Goal: Information Seeking & Learning: Learn about a topic

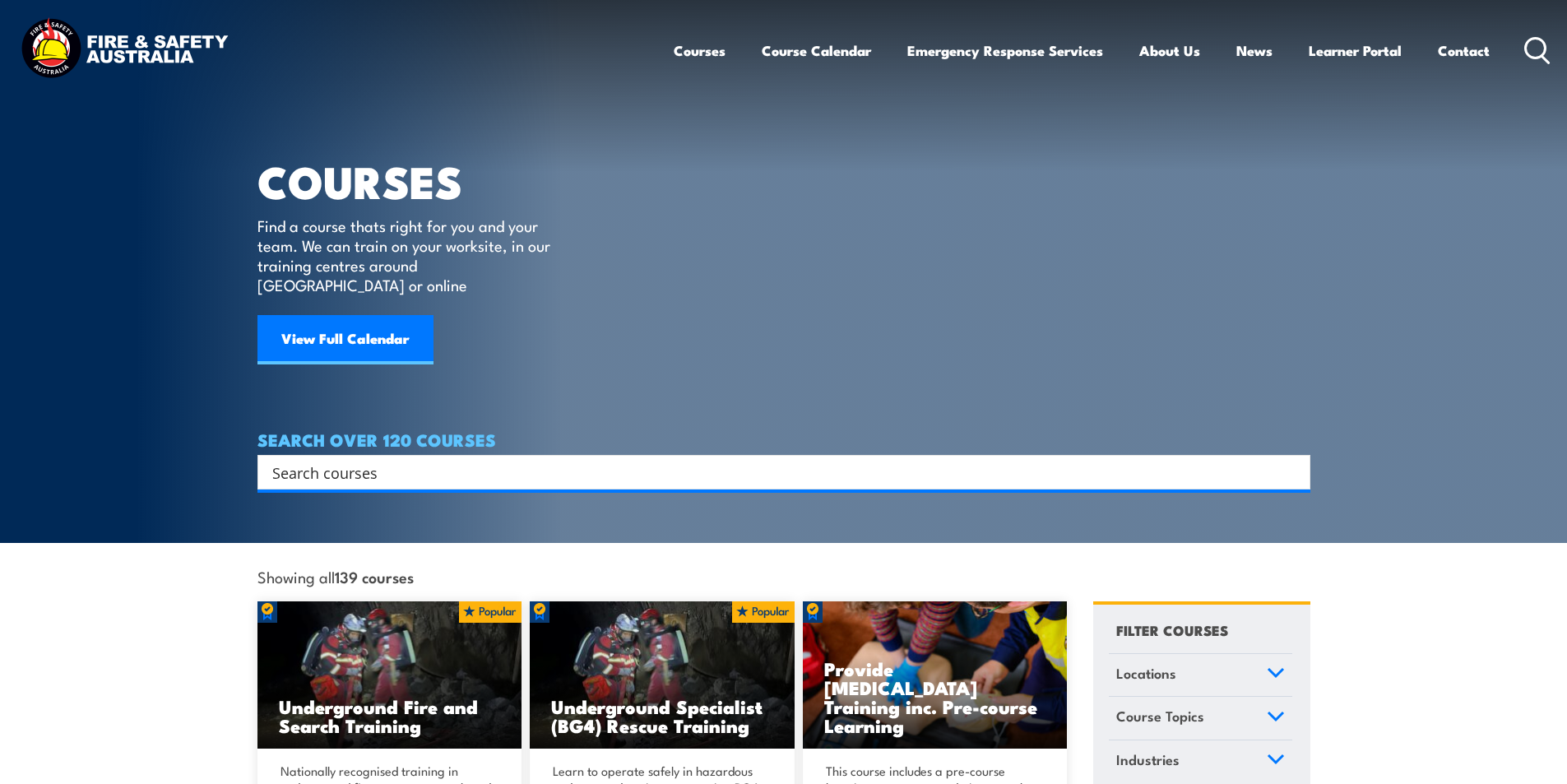
click at [401, 459] on input "Search input" at bounding box center [773, 472] width 1002 height 25
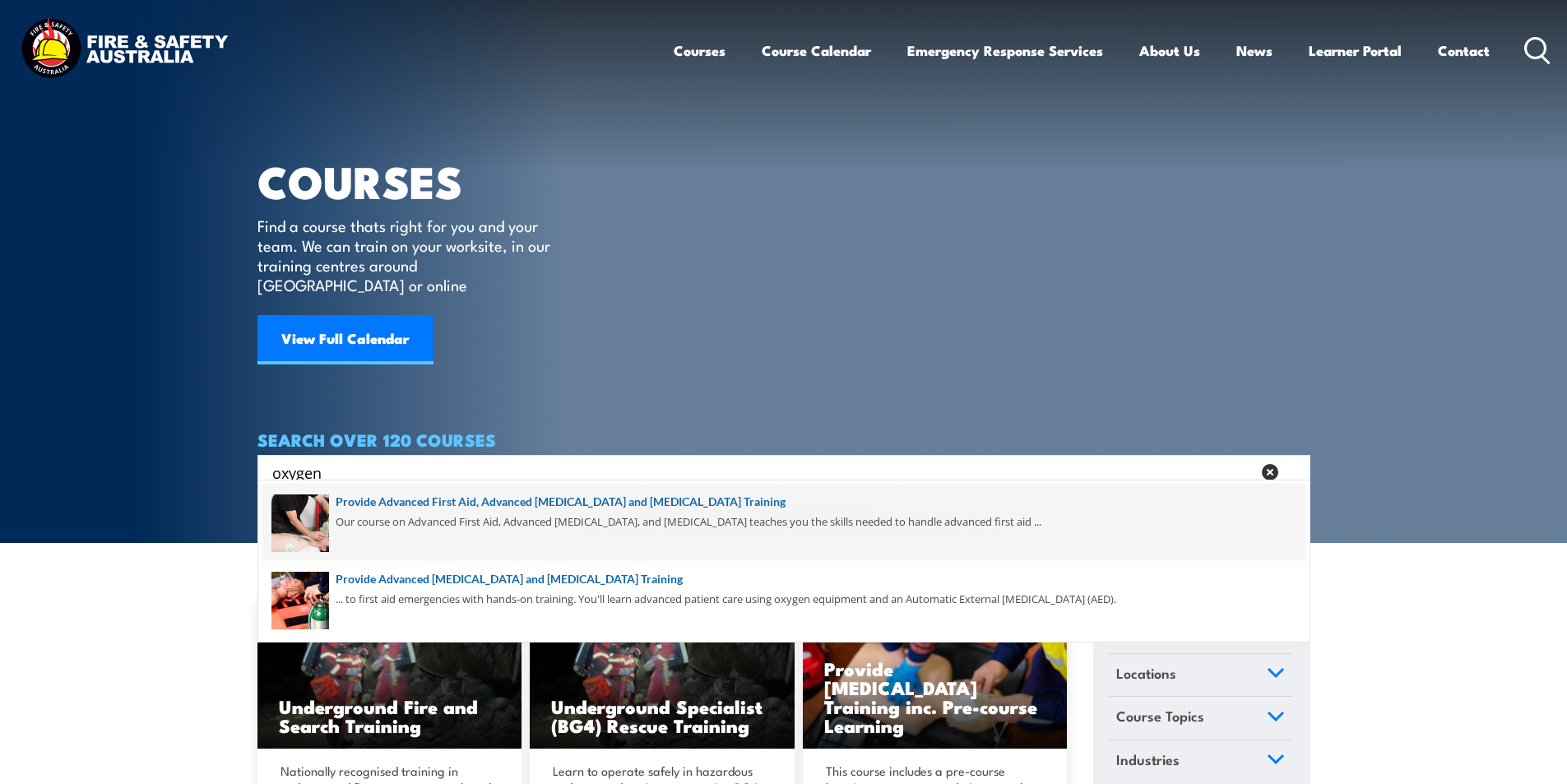
type input "oxygen"
click at [569, 501] on span at bounding box center [784, 522] width 1043 height 77
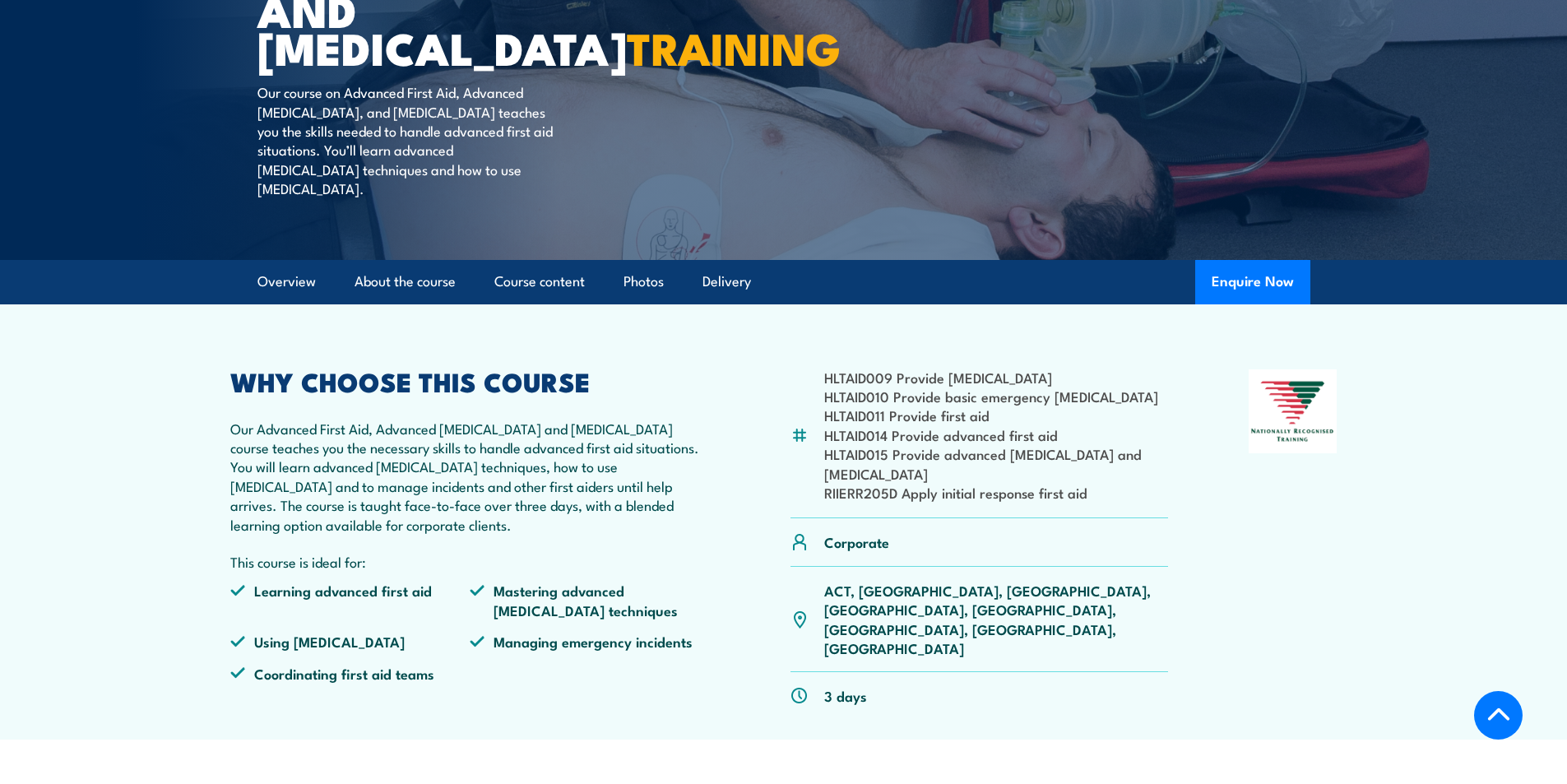
scroll to position [411, 0]
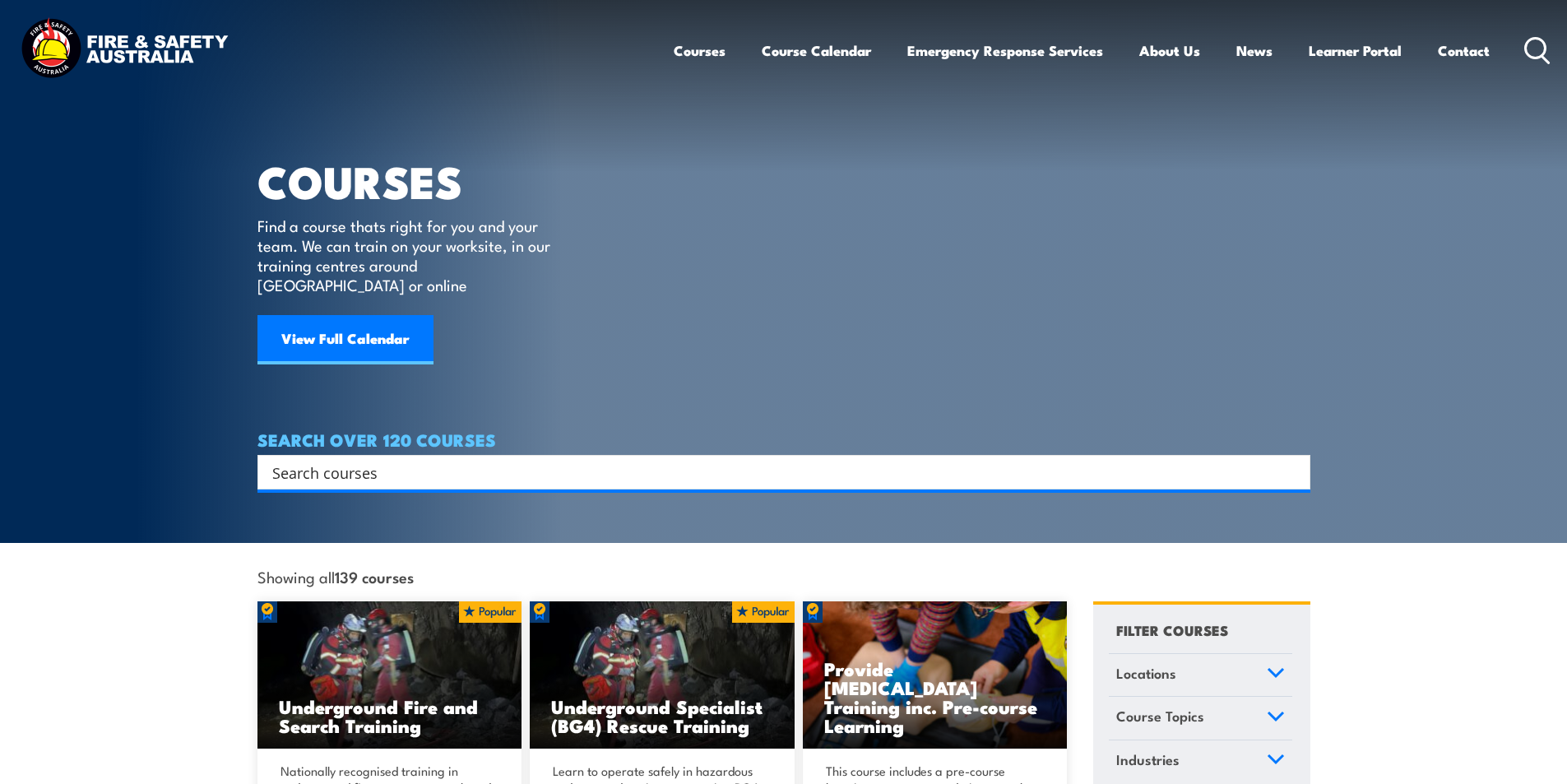
click at [285, 459] on input "Search input" at bounding box center [773, 472] width 1002 height 25
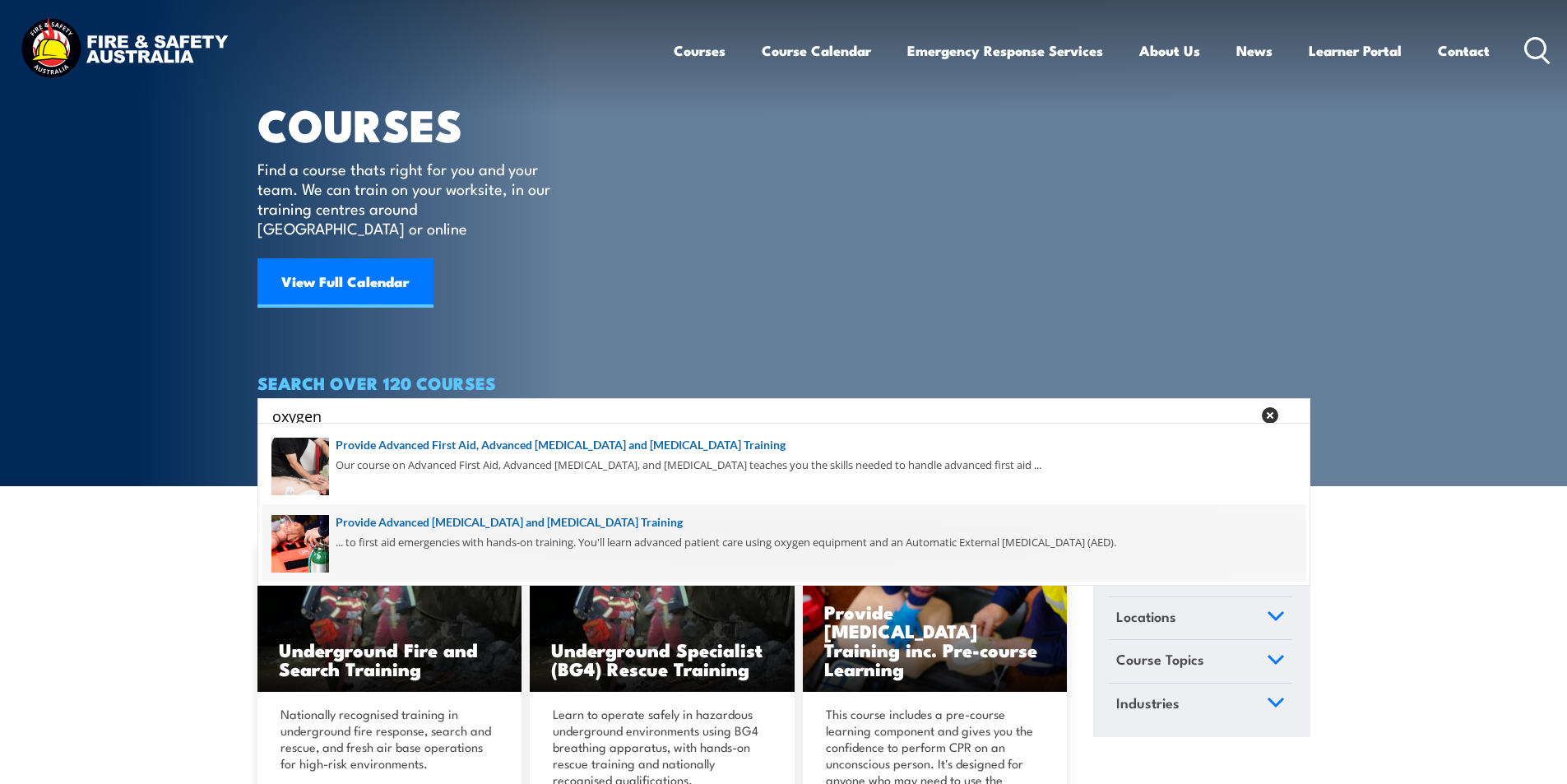
scroll to position [82, 0]
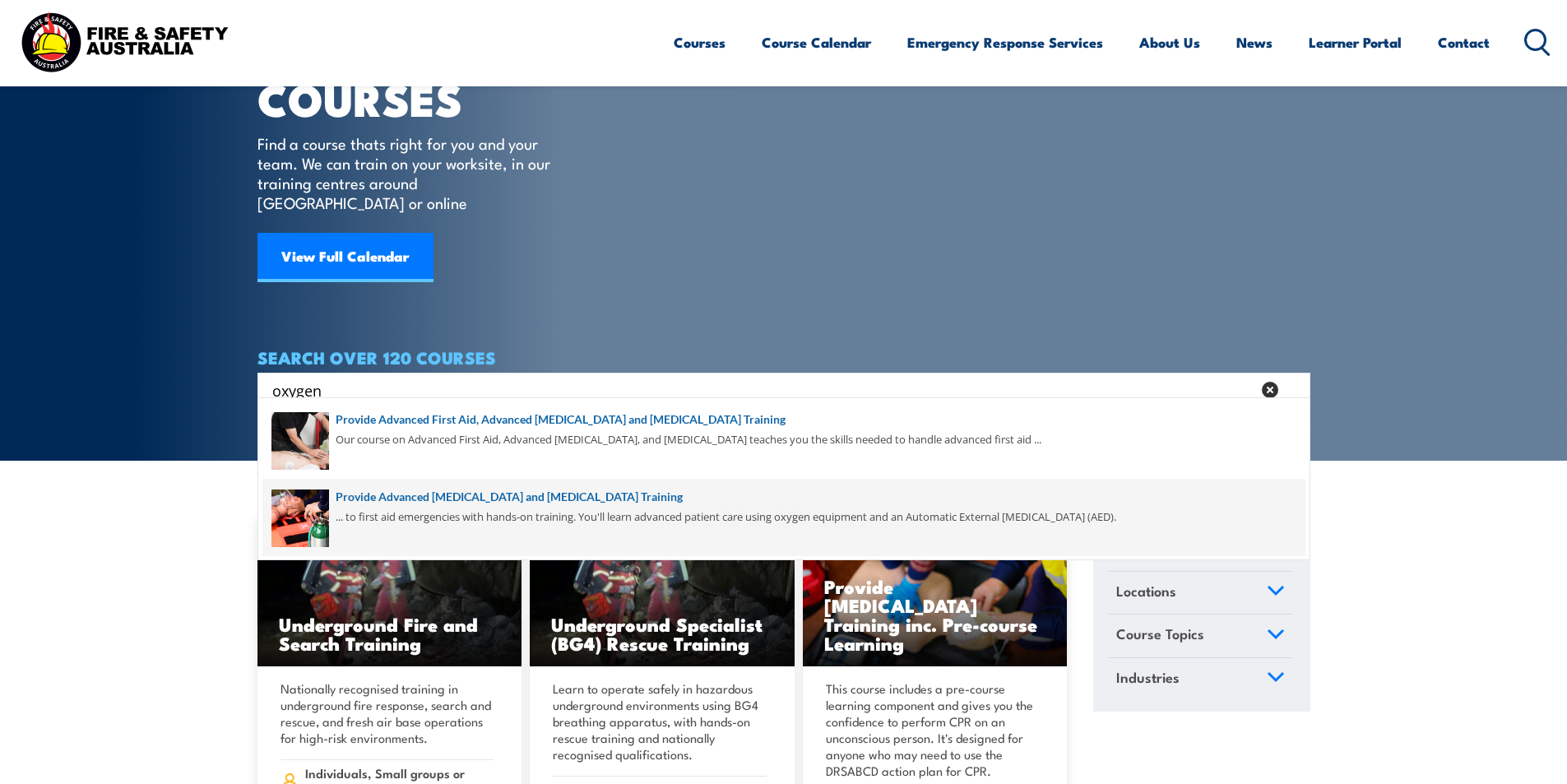
type input "oxygen"
click at [593, 492] on span at bounding box center [784, 517] width 1043 height 77
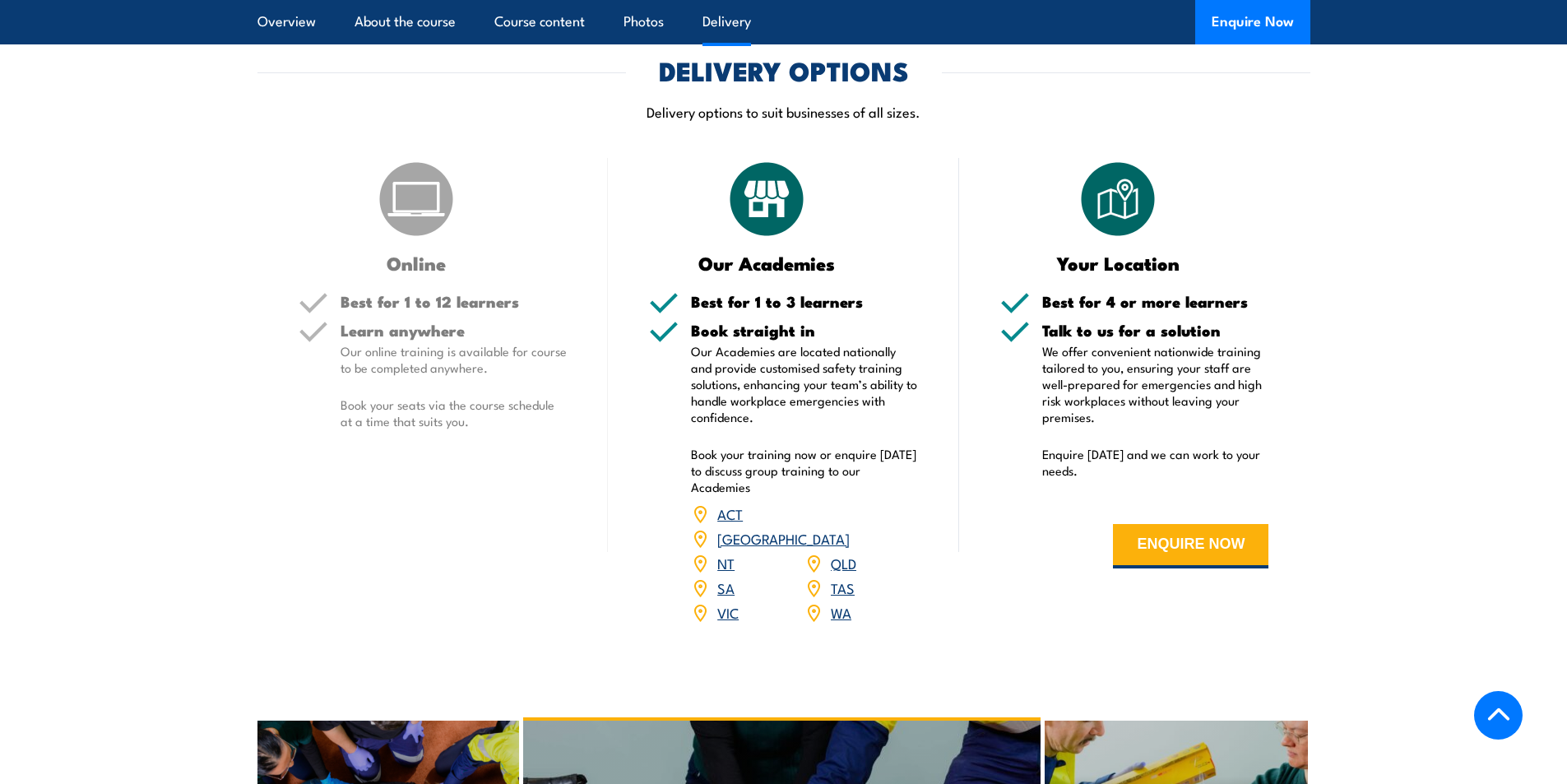
scroll to position [2055, 0]
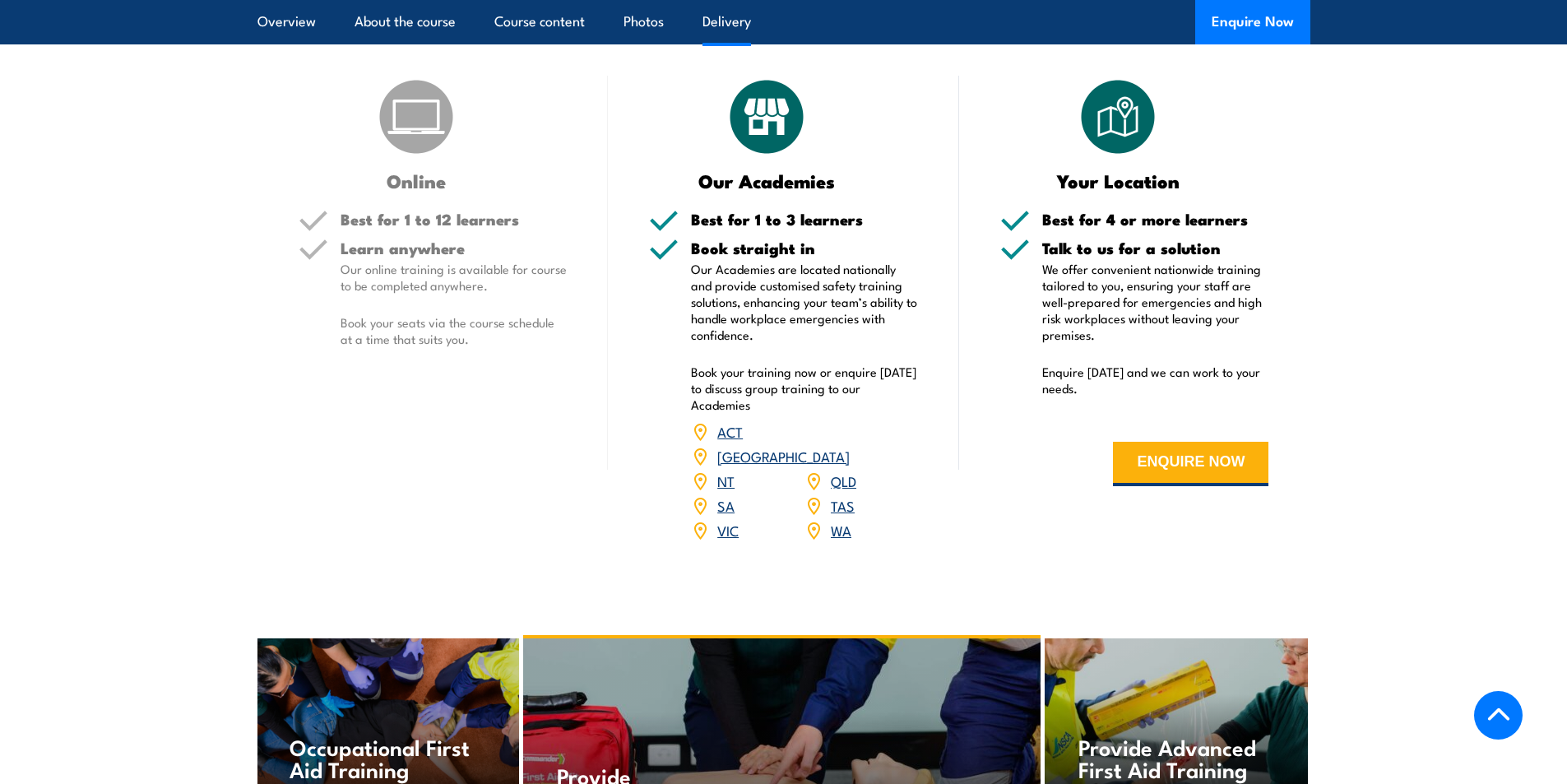
click at [726, 490] on link "NT" at bounding box center [726, 480] width 18 height 20
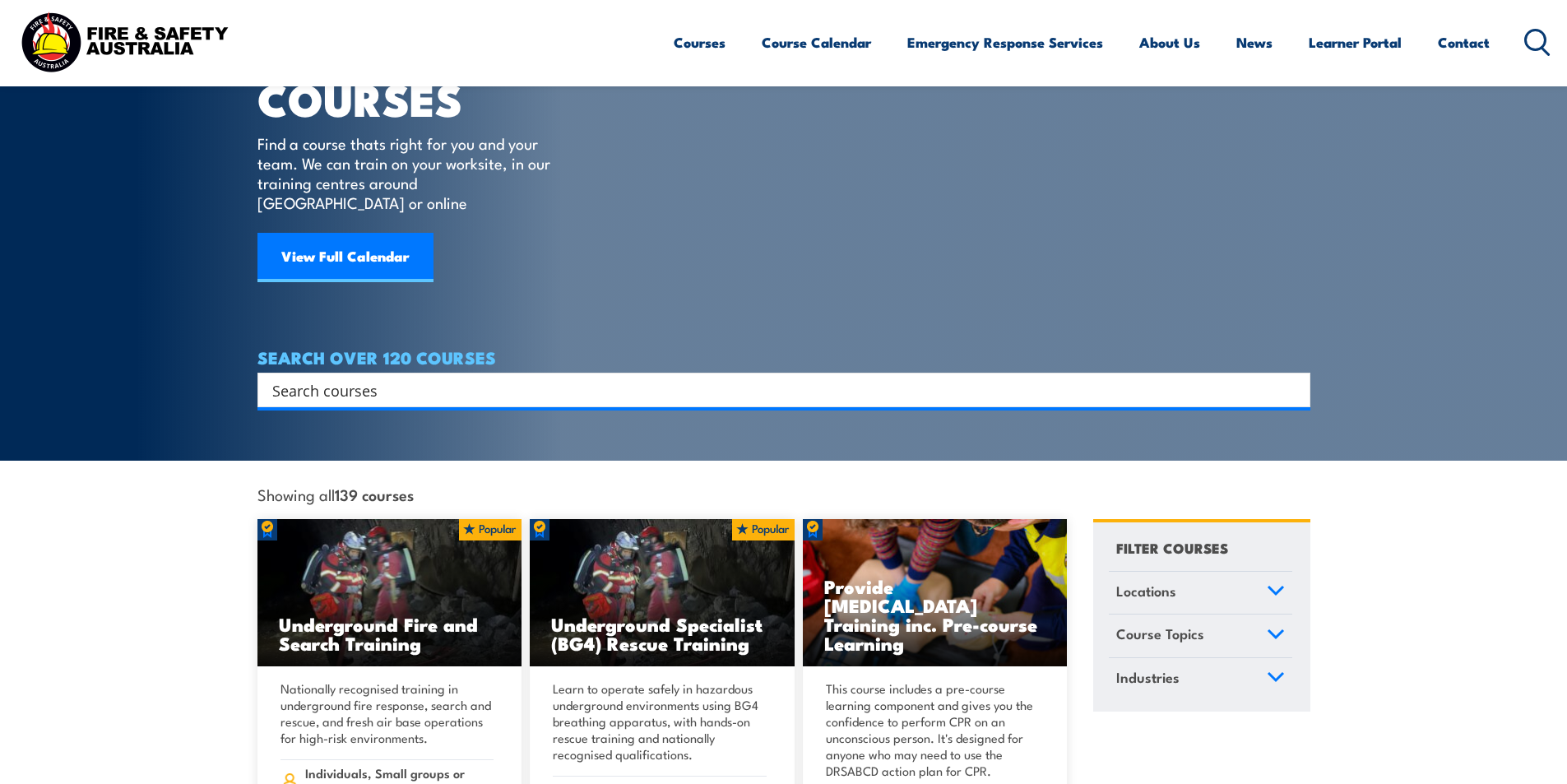
scroll to position [82, 0]
click at [363, 378] on input "Search input" at bounding box center [773, 390] width 1002 height 25
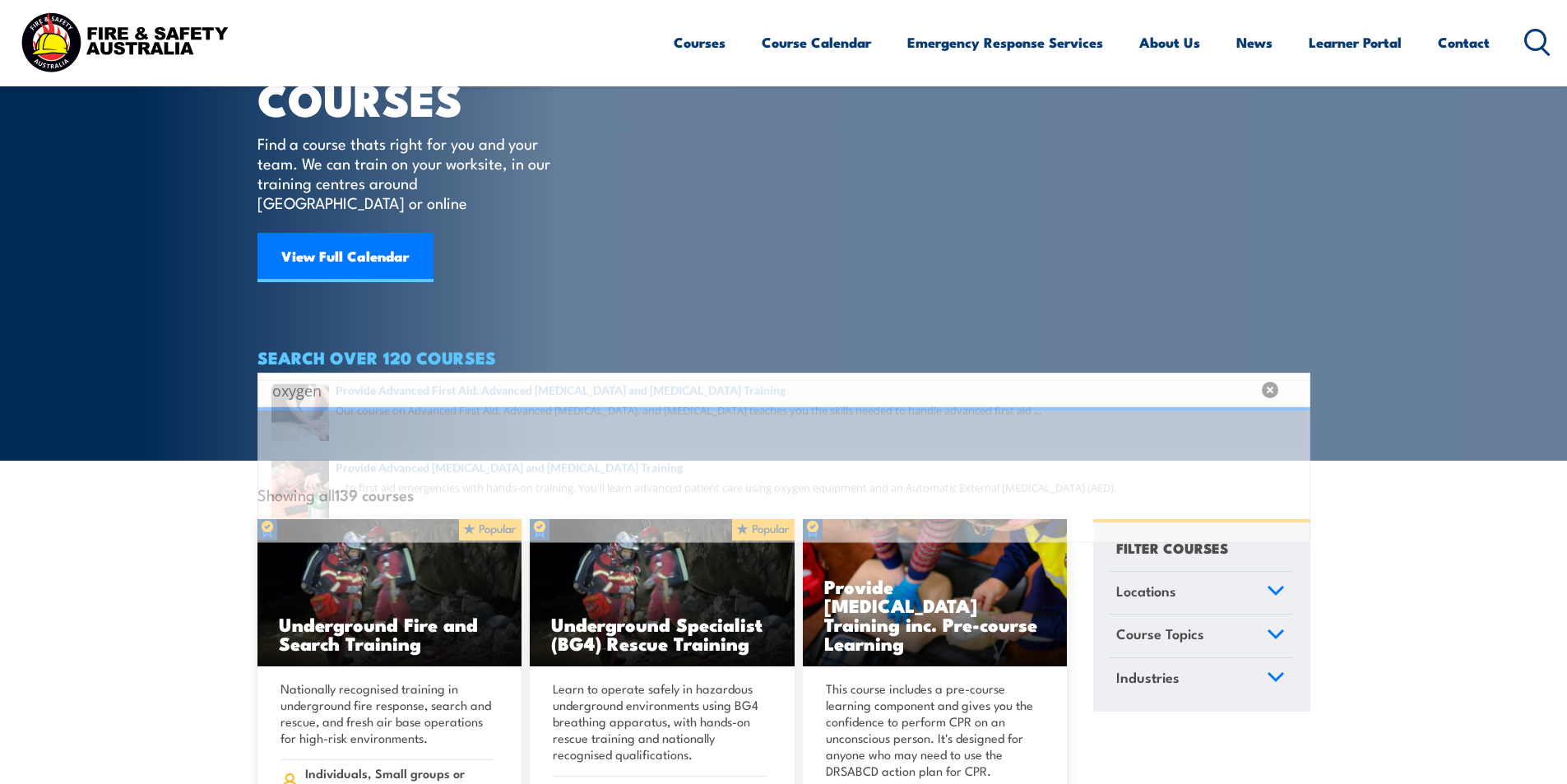
type input "oxygen"
click at [656, 421] on span at bounding box center [784, 439] width 1043 height 77
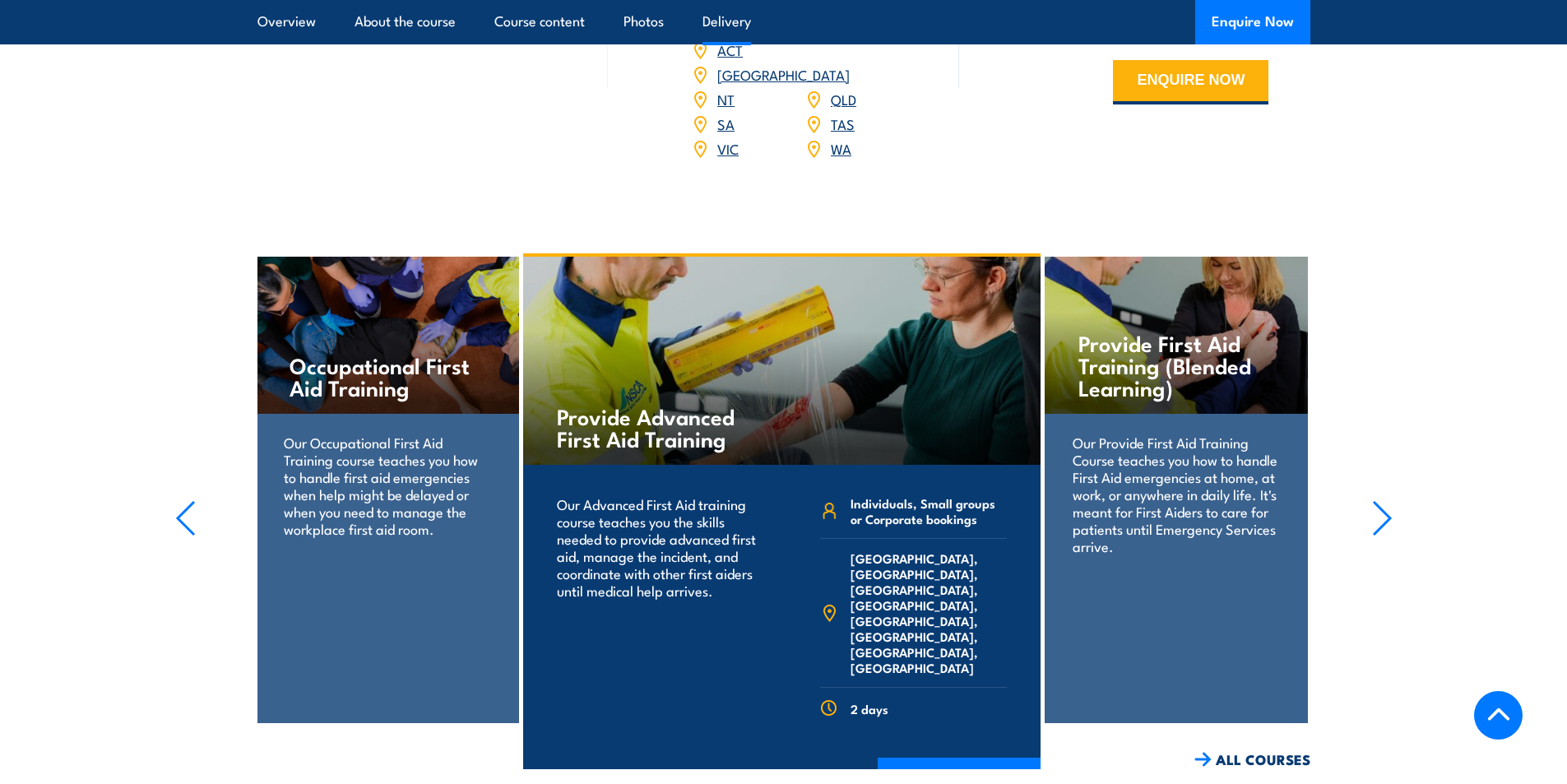
scroll to position [2466, 0]
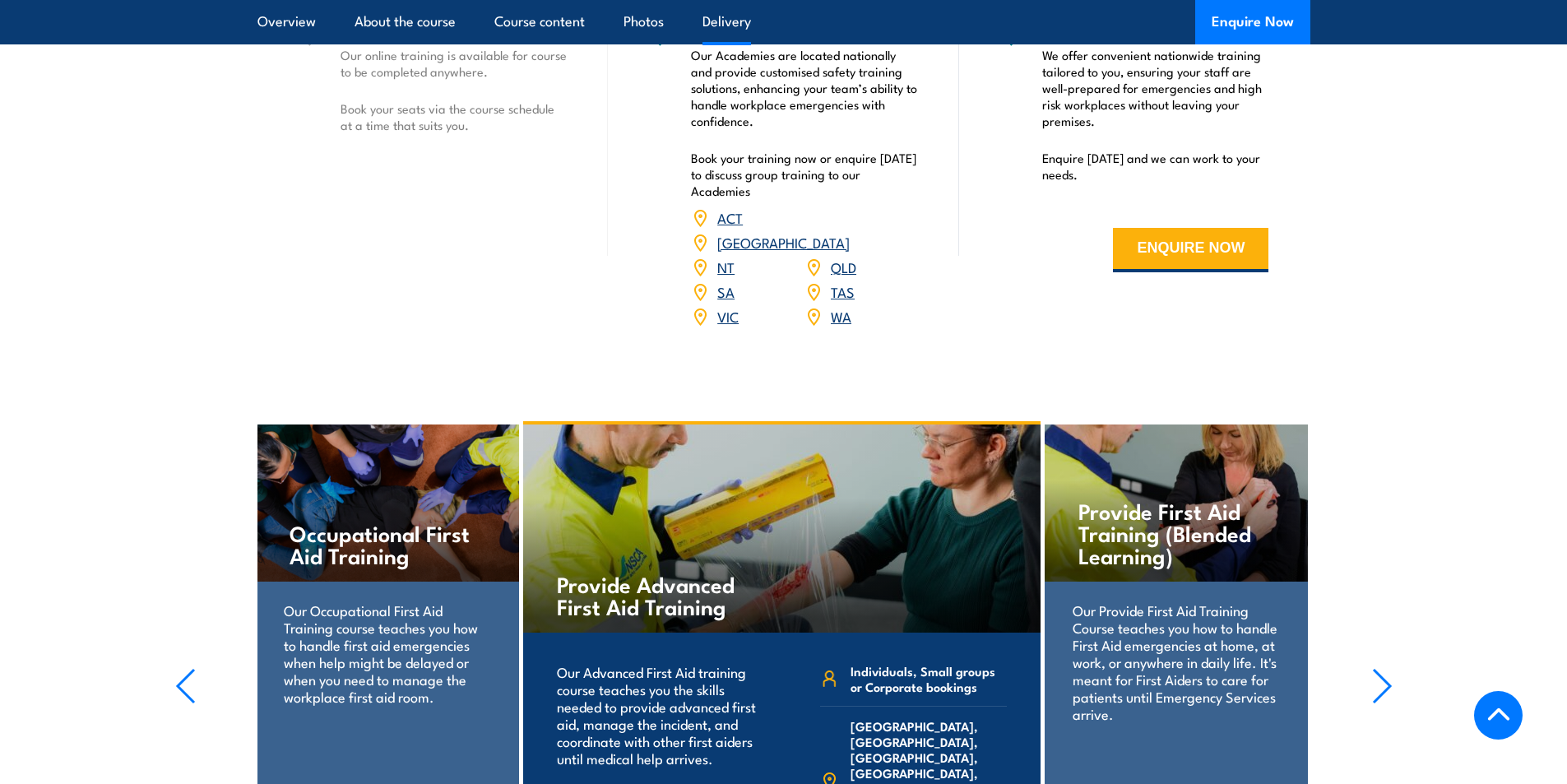
click at [724, 260] on link "NT" at bounding box center [726, 266] width 18 height 20
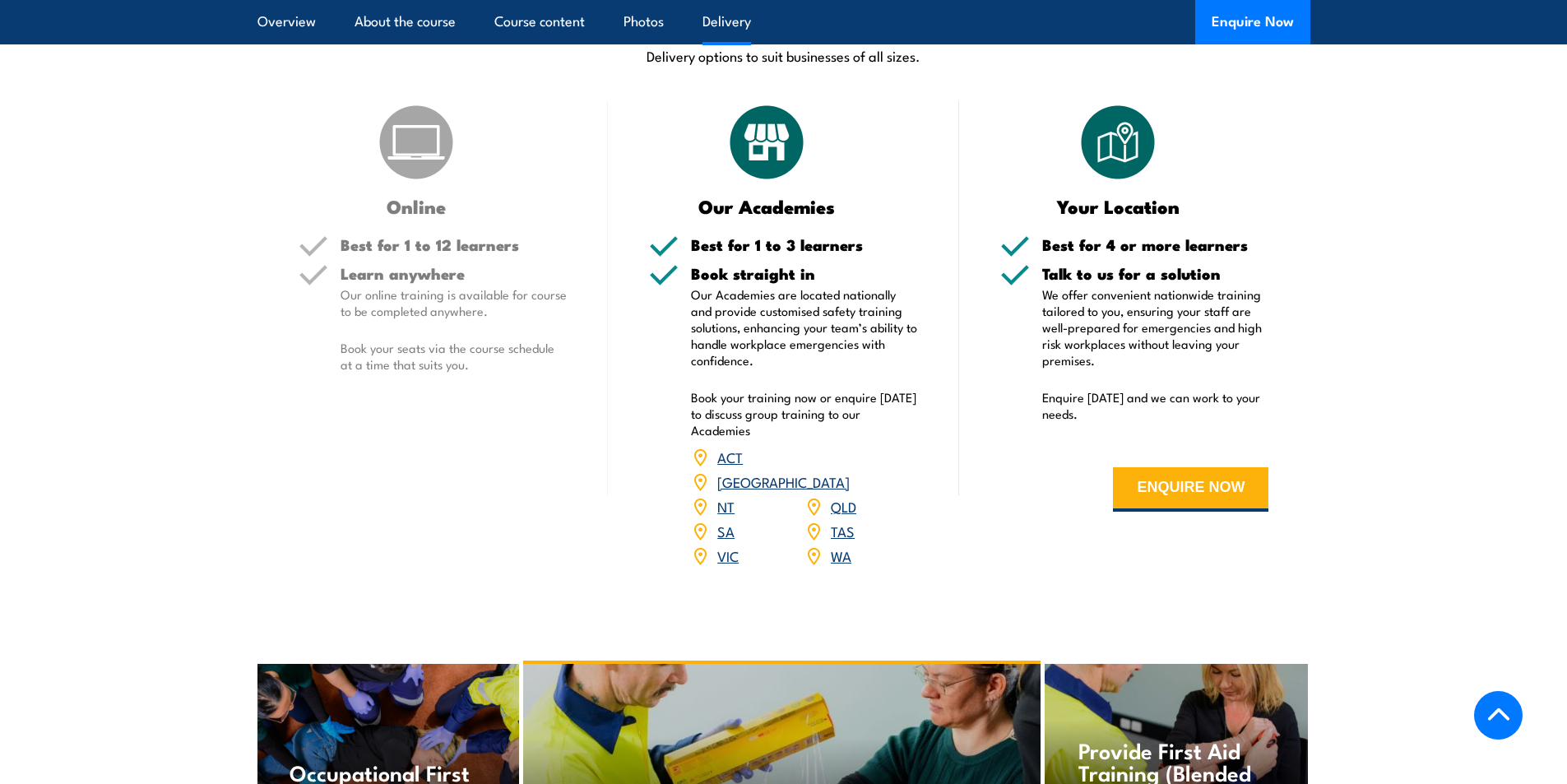
scroll to position [2055, 0]
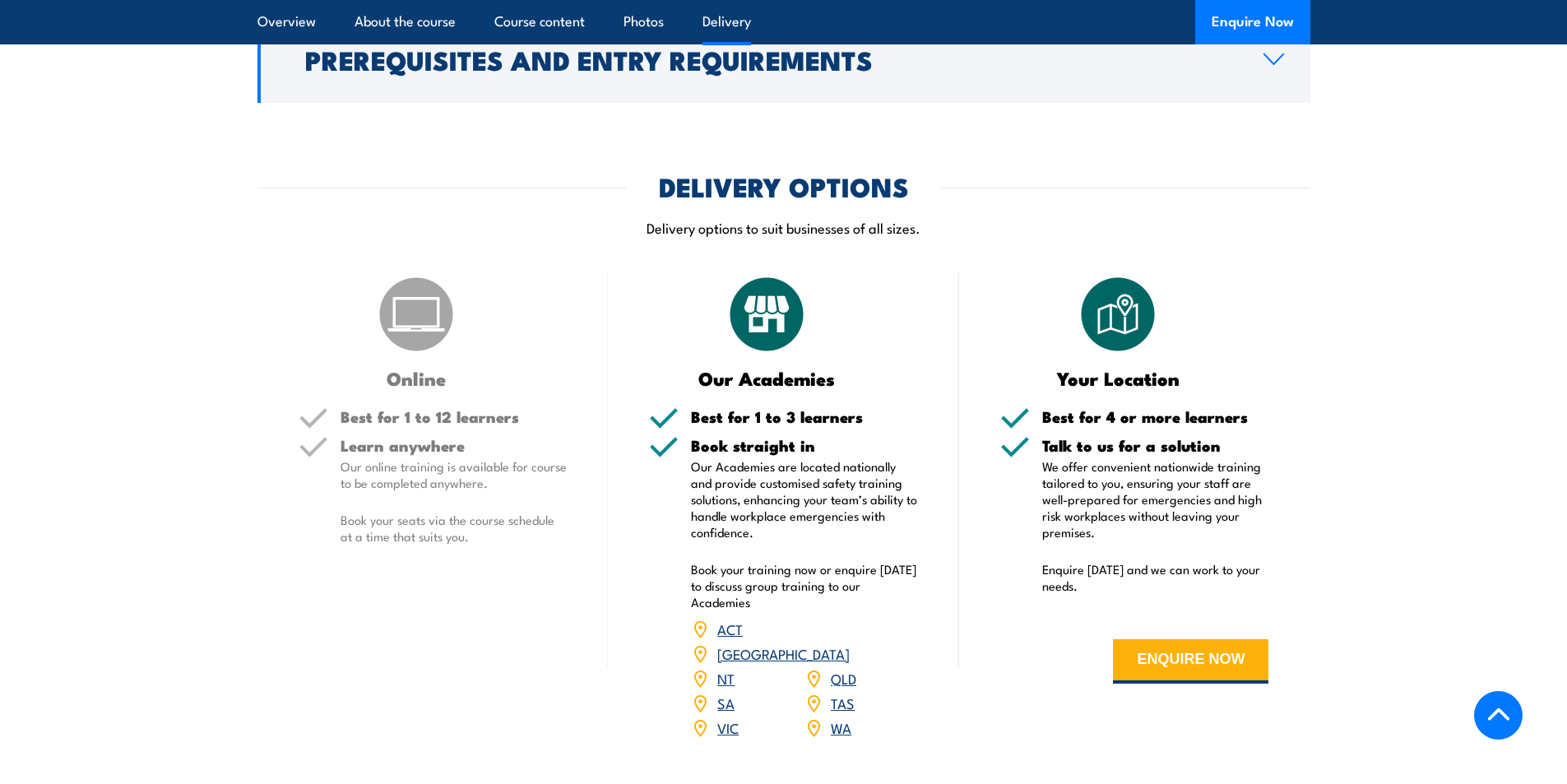
click at [839, 668] on link "QLD" at bounding box center [843, 677] width 25 height 20
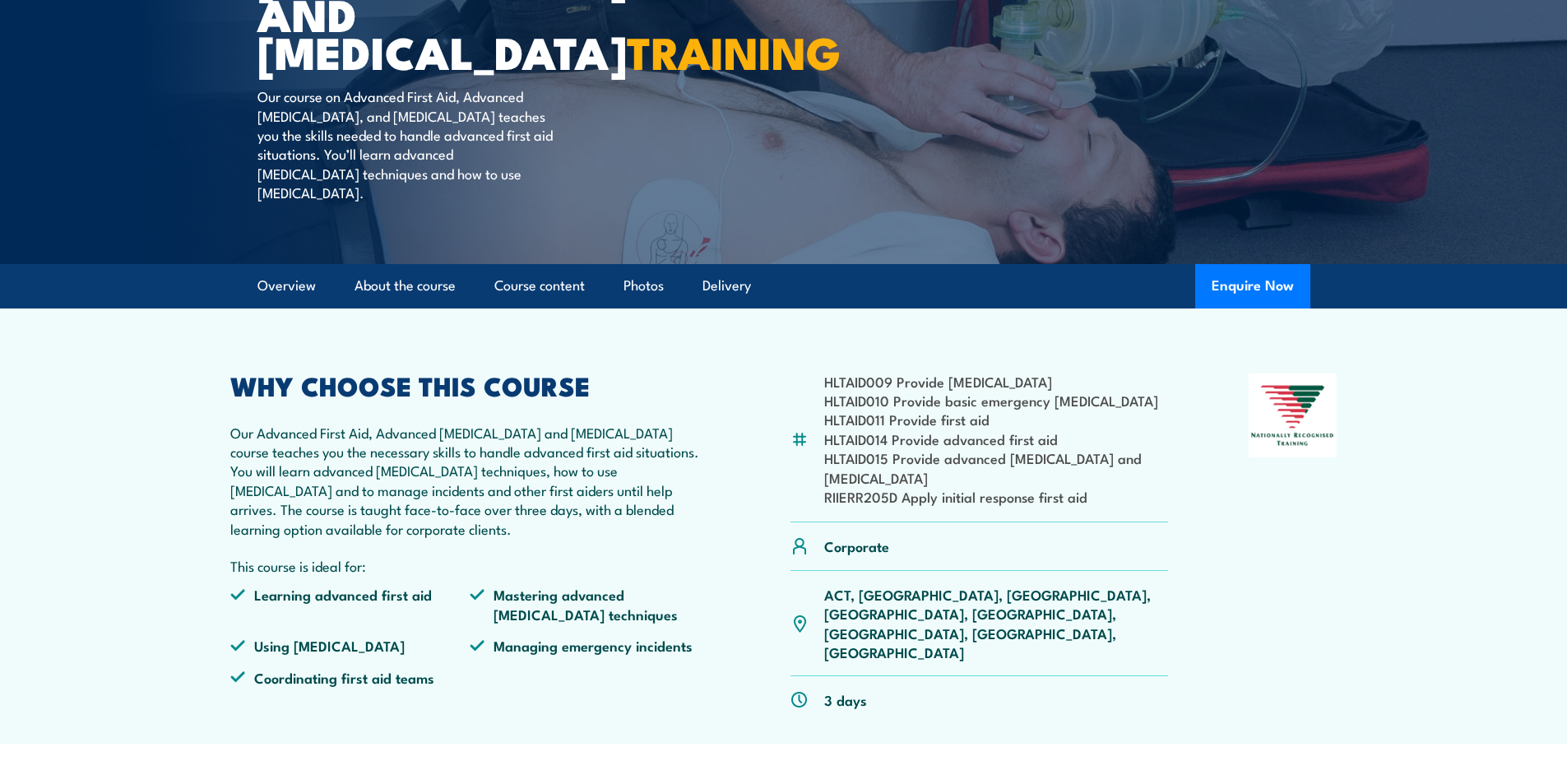
scroll to position [411, 0]
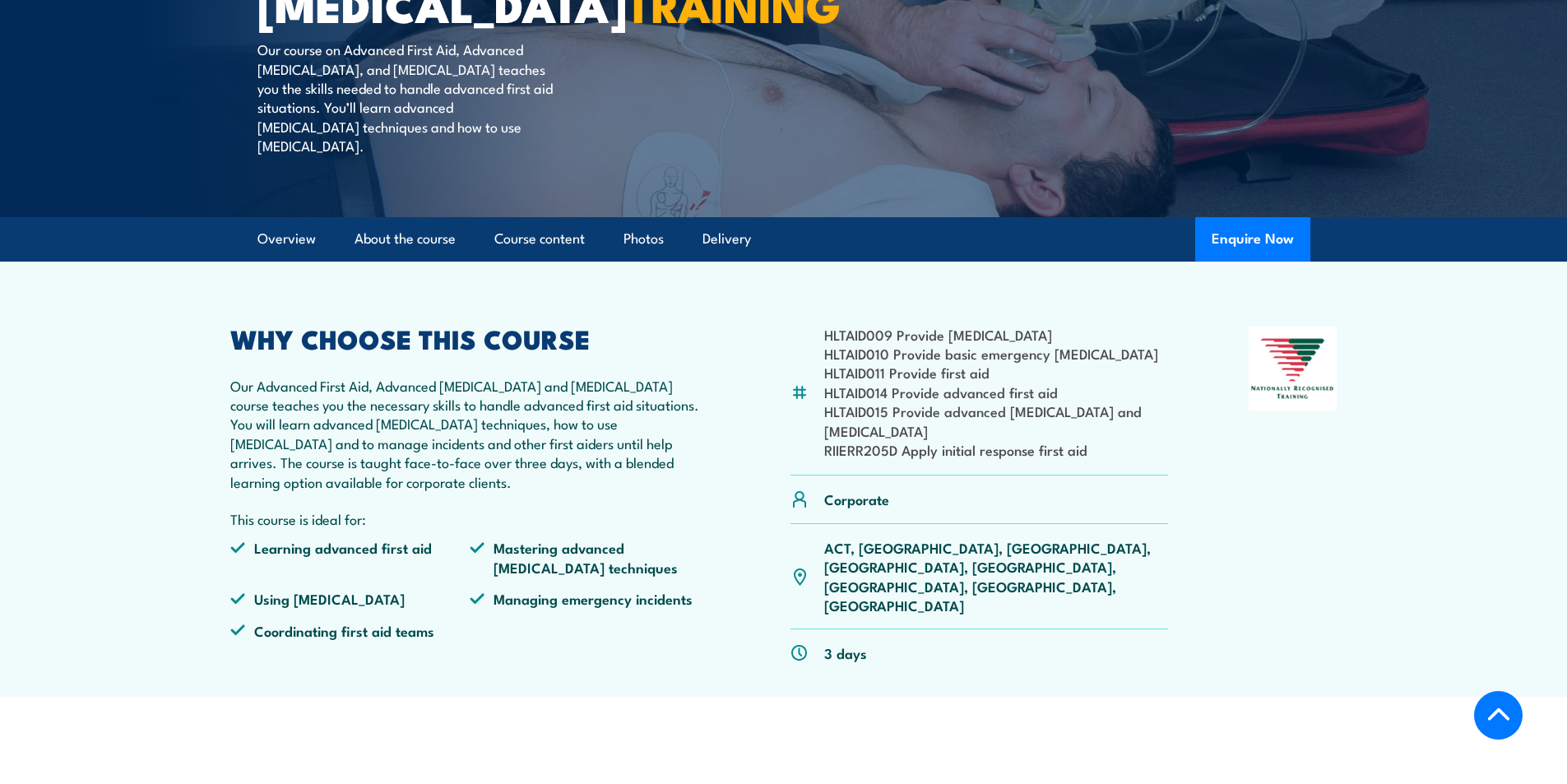
scroll to position [411, 0]
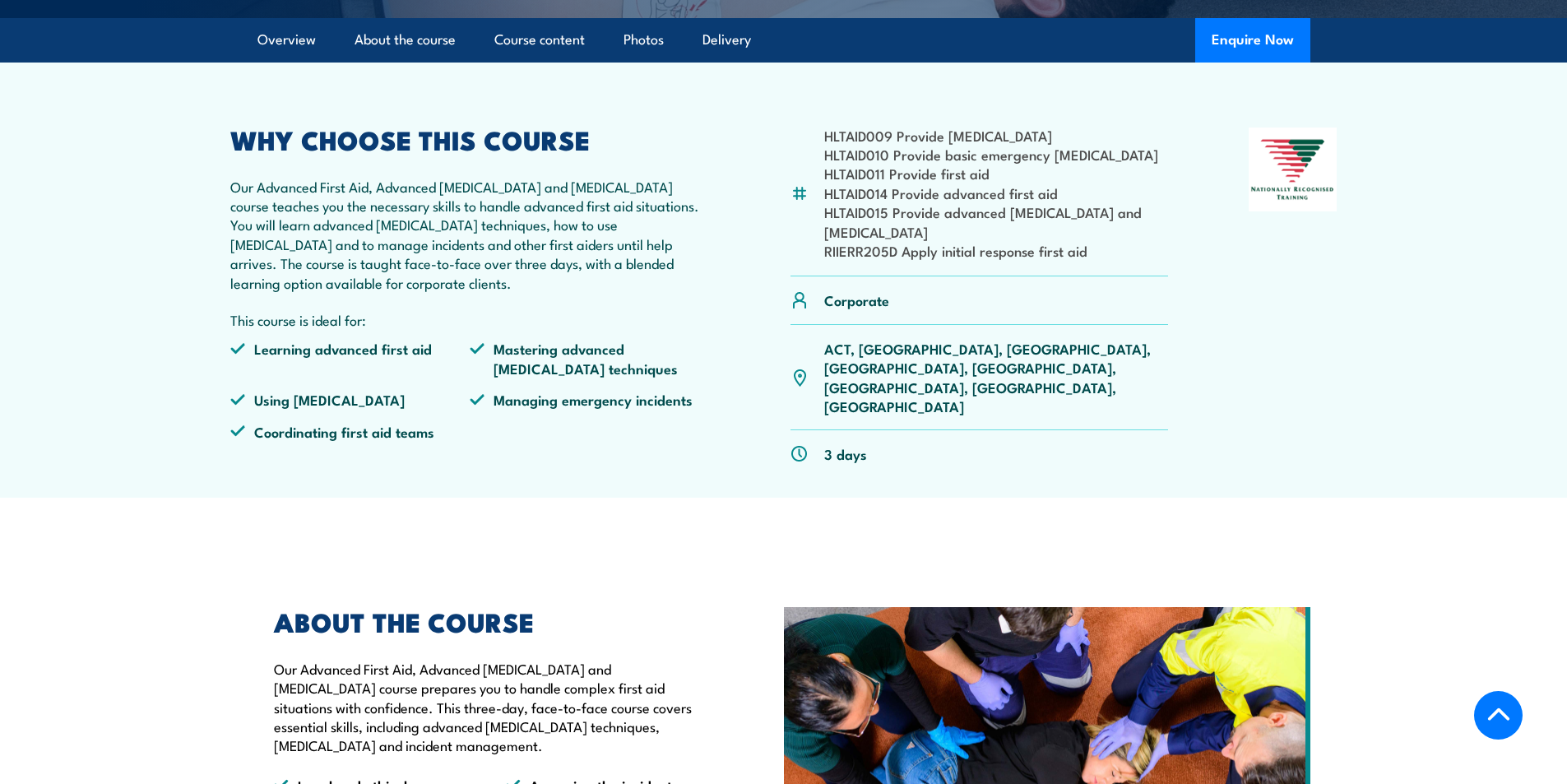
scroll to position [411, 0]
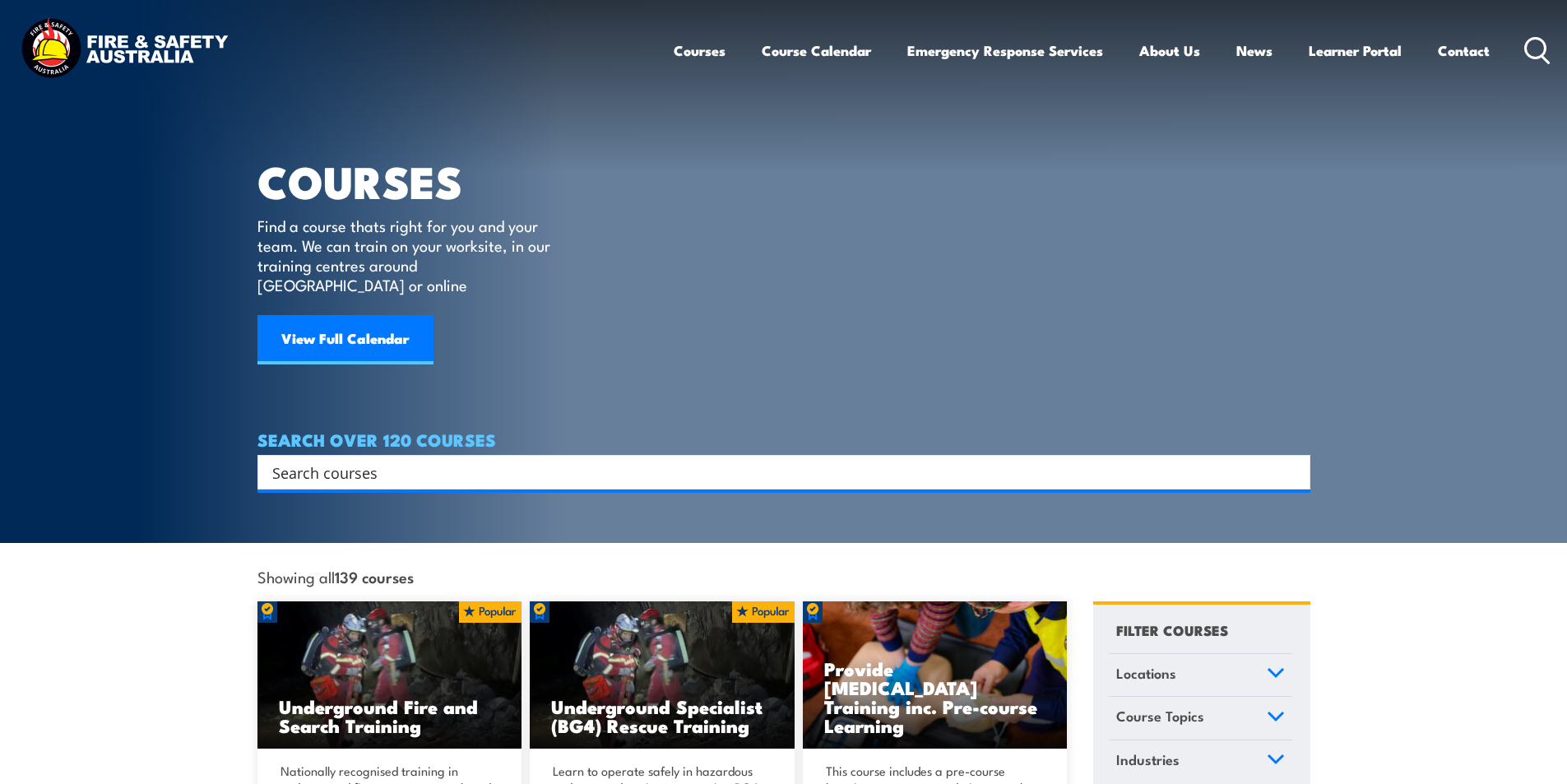
click at [417, 459] on input "Search input" at bounding box center [773, 472] width 1002 height 25
click at [1467, 52] on link "Contact" at bounding box center [1464, 50] width 52 height 44
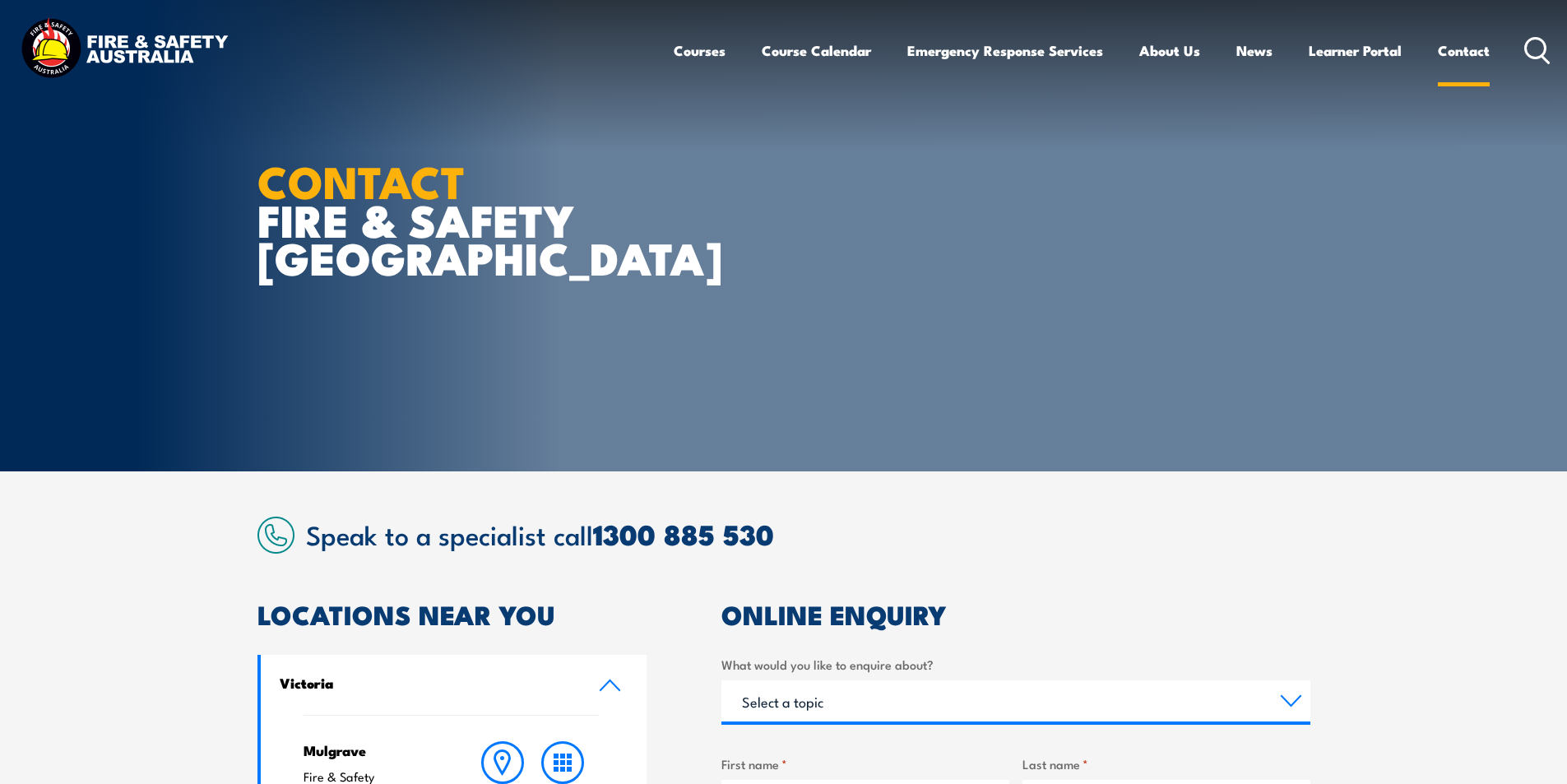
click at [1464, 52] on link "Contact" at bounding box center [1464, 50] width 52 height 44
click at [1534, 47] on icon at bounding box center [1537, 50] width 26 height 27
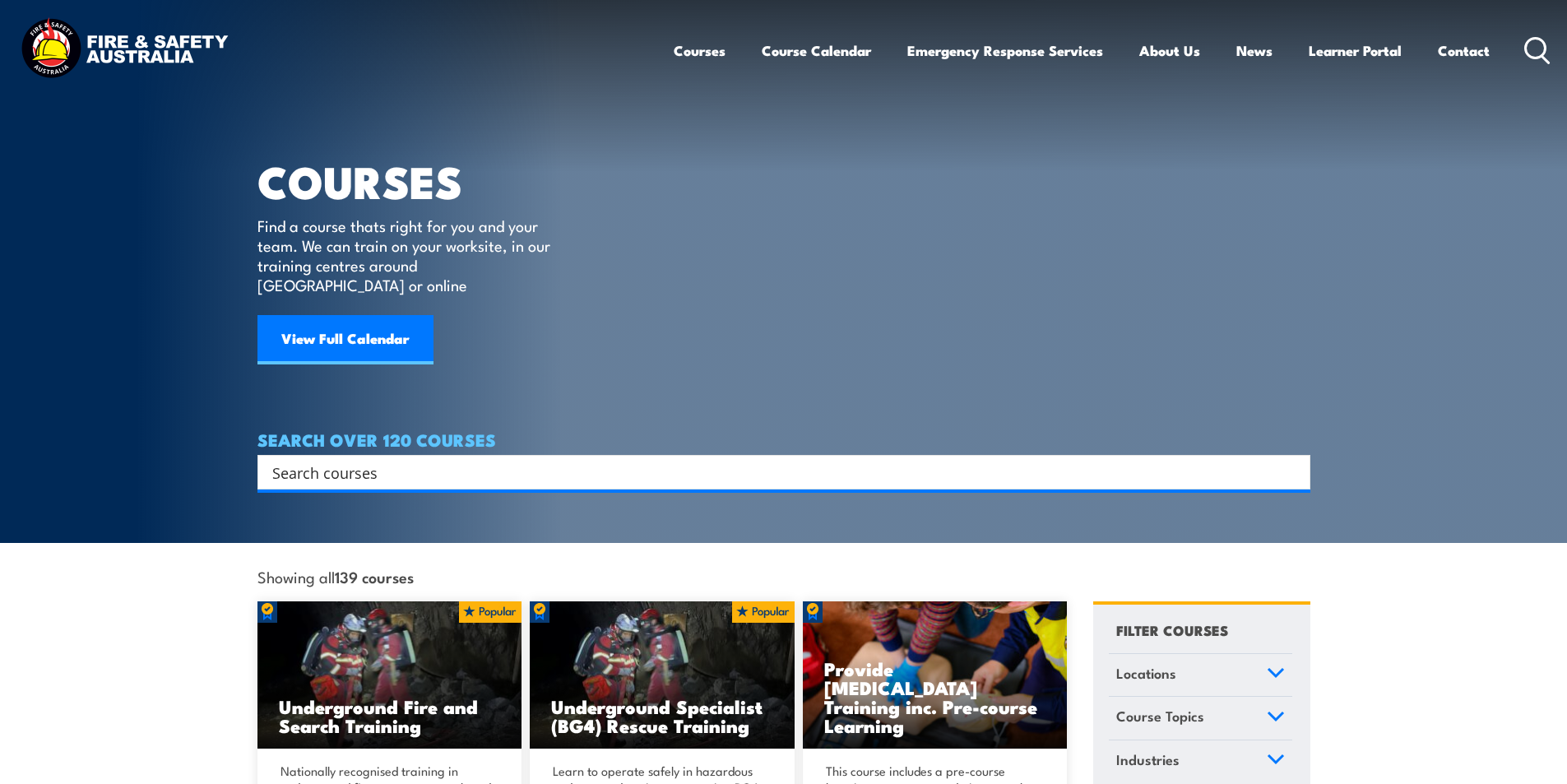
click at [450, 459] on input "Search input" at bounding box center [773, 472] width 1002 height 25
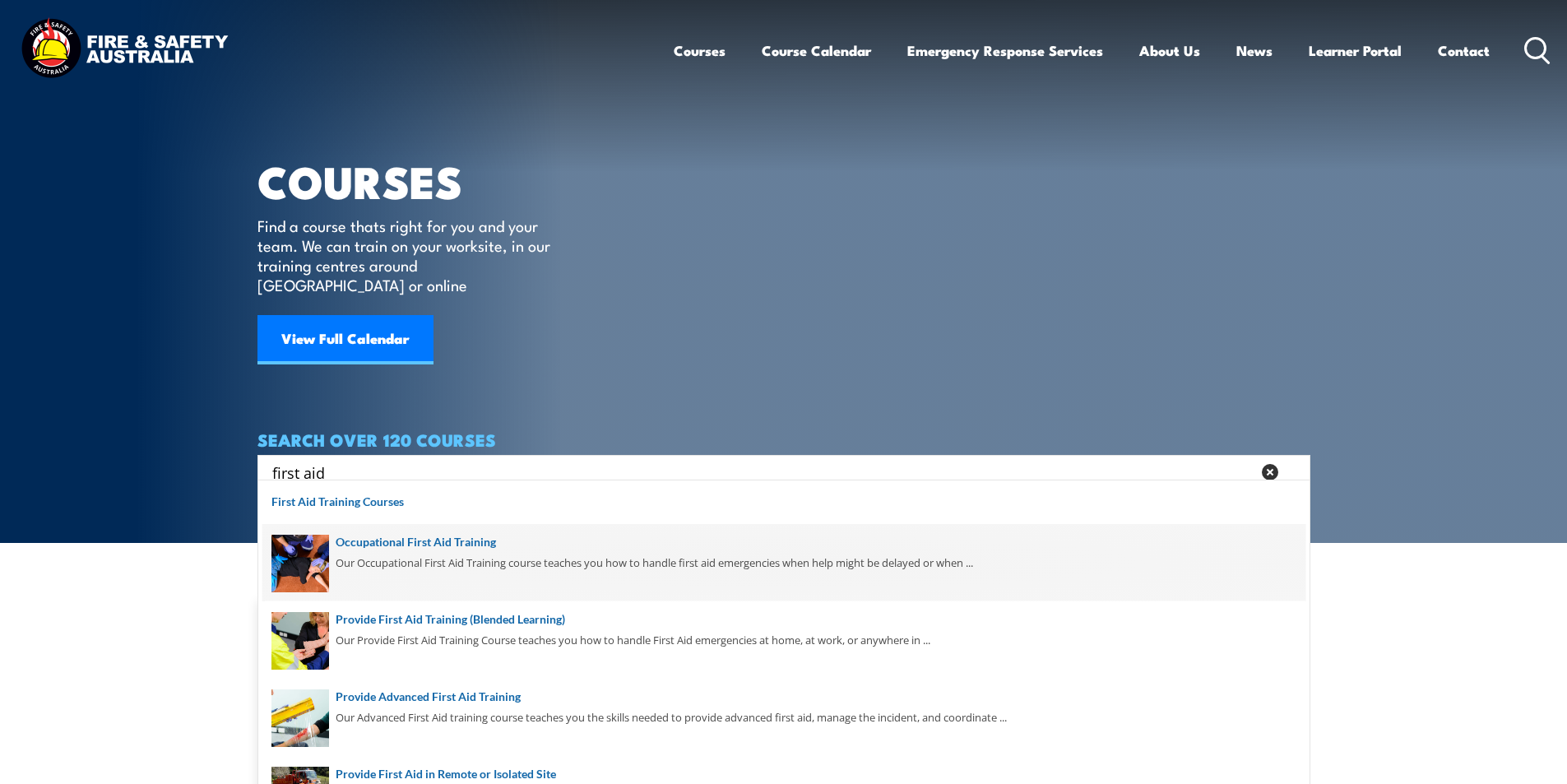
type input "first aid"
click at [481, 542] on span at bounding box center [784, 562] width 1043 height 77
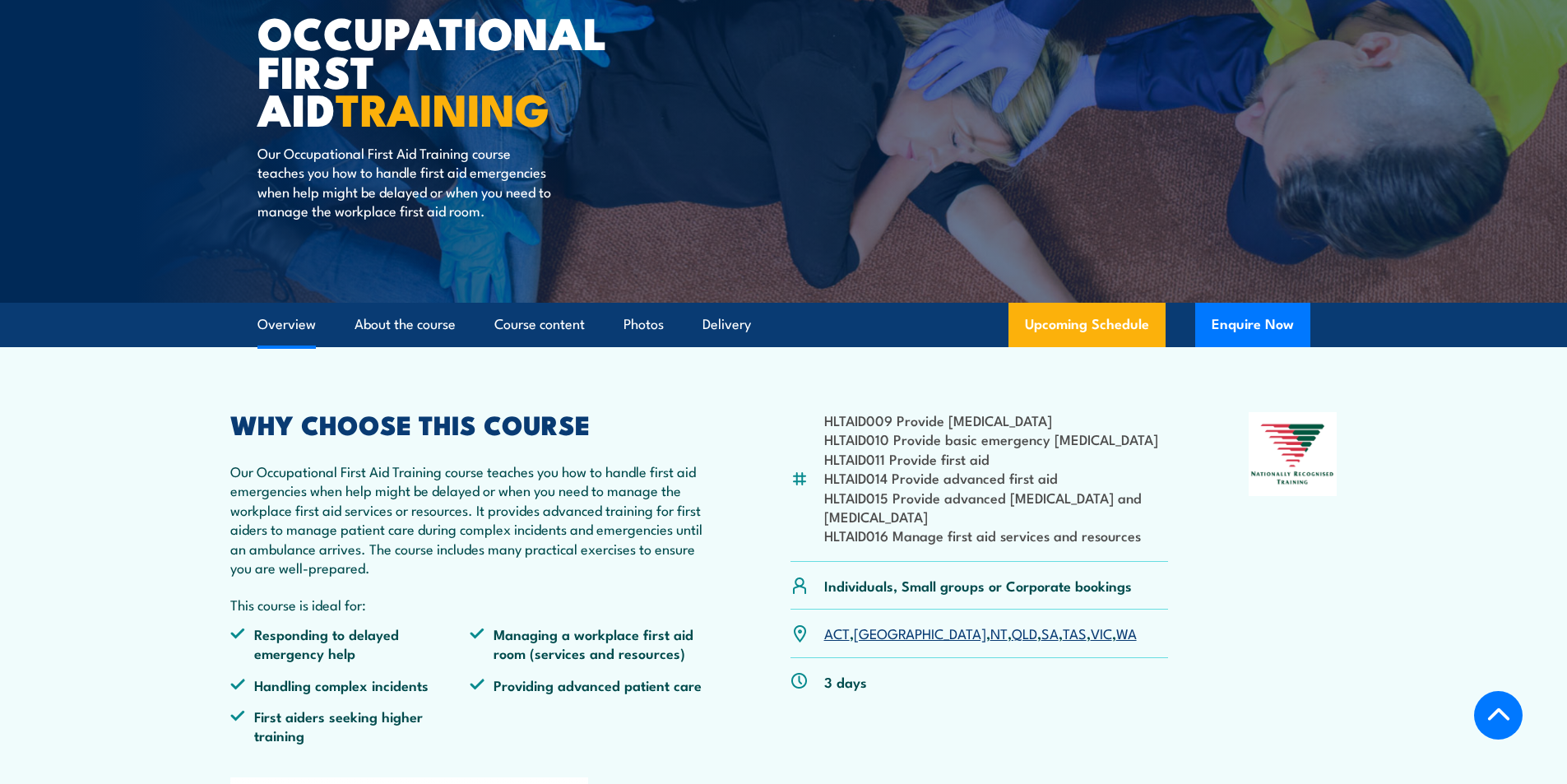
scroll to position [329, 0]
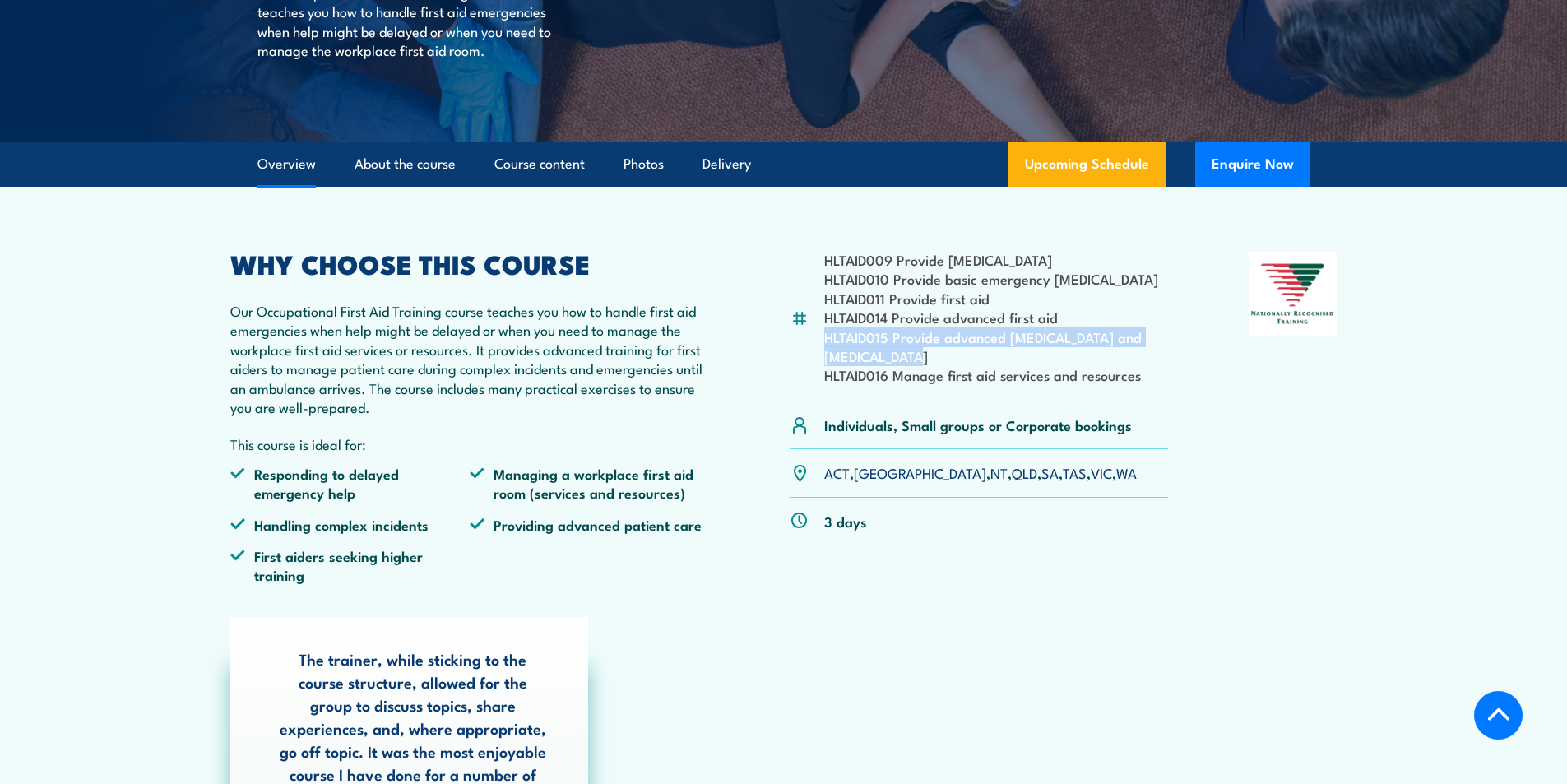
drag, startPoint x: 825, startPoint y: 337, endPoint x: 873, endPoint y: 356, distance: 51.6
click at [873, 356] on li "HLTAID015 Provide advanced [MEDICAL_DATA] and [MEDICAL_DATA]" at bounding box center [997, 347] width 344 height 39
drag, startPoint x: 944, startPoint y: 641, endPoint x: 946, endPoint y: 615, distance: 26.1
click at [944, 640] on div "The trainer, while sticking to the course structure, allowed for the group to d…" at bounding box center [784, 774] width 1124 height 315
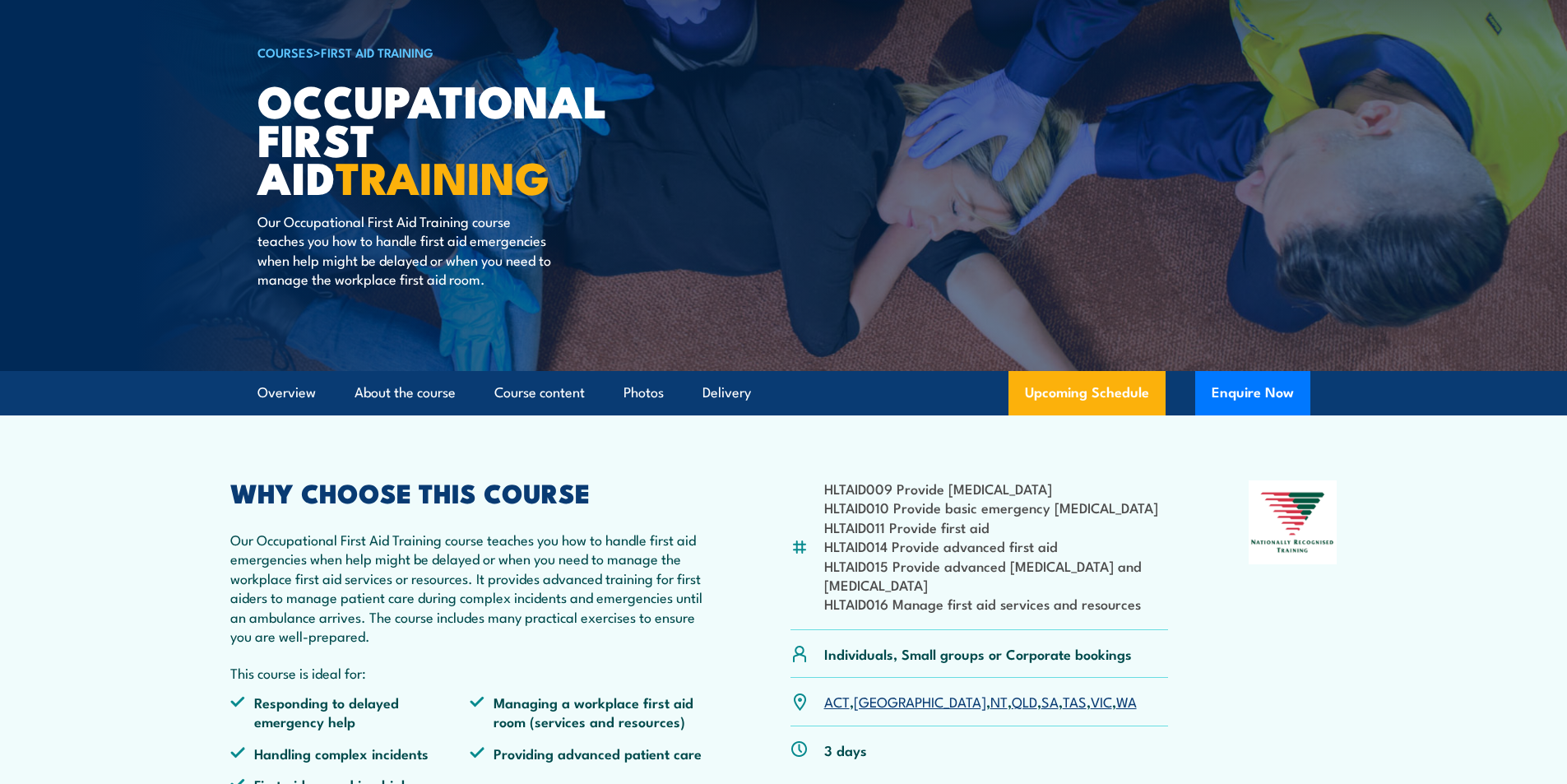
scroll to position [0, 0]
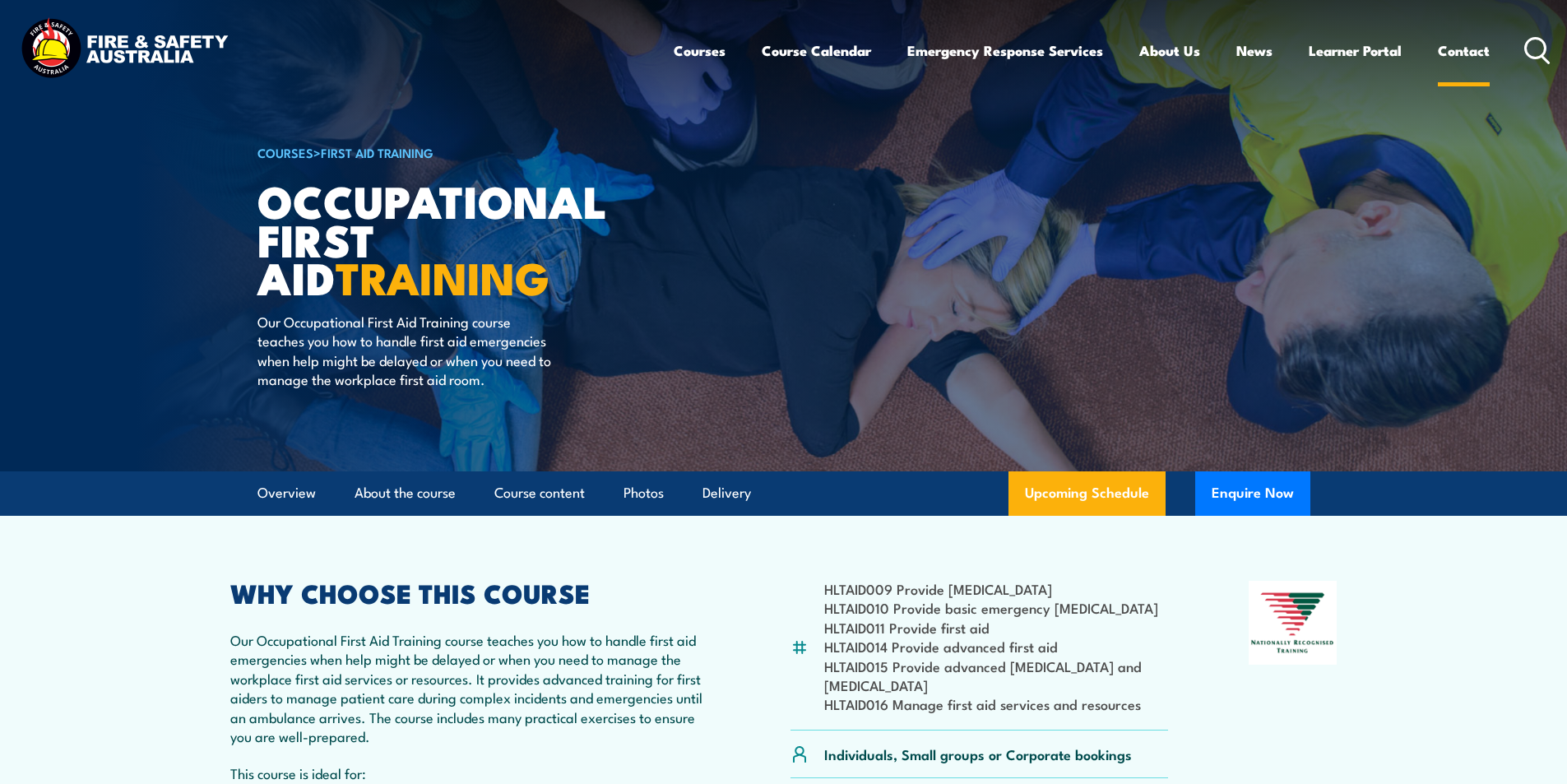
click at [1458, 56] on link "Contact" at bounding box center [1464, 50] width 52 height 44
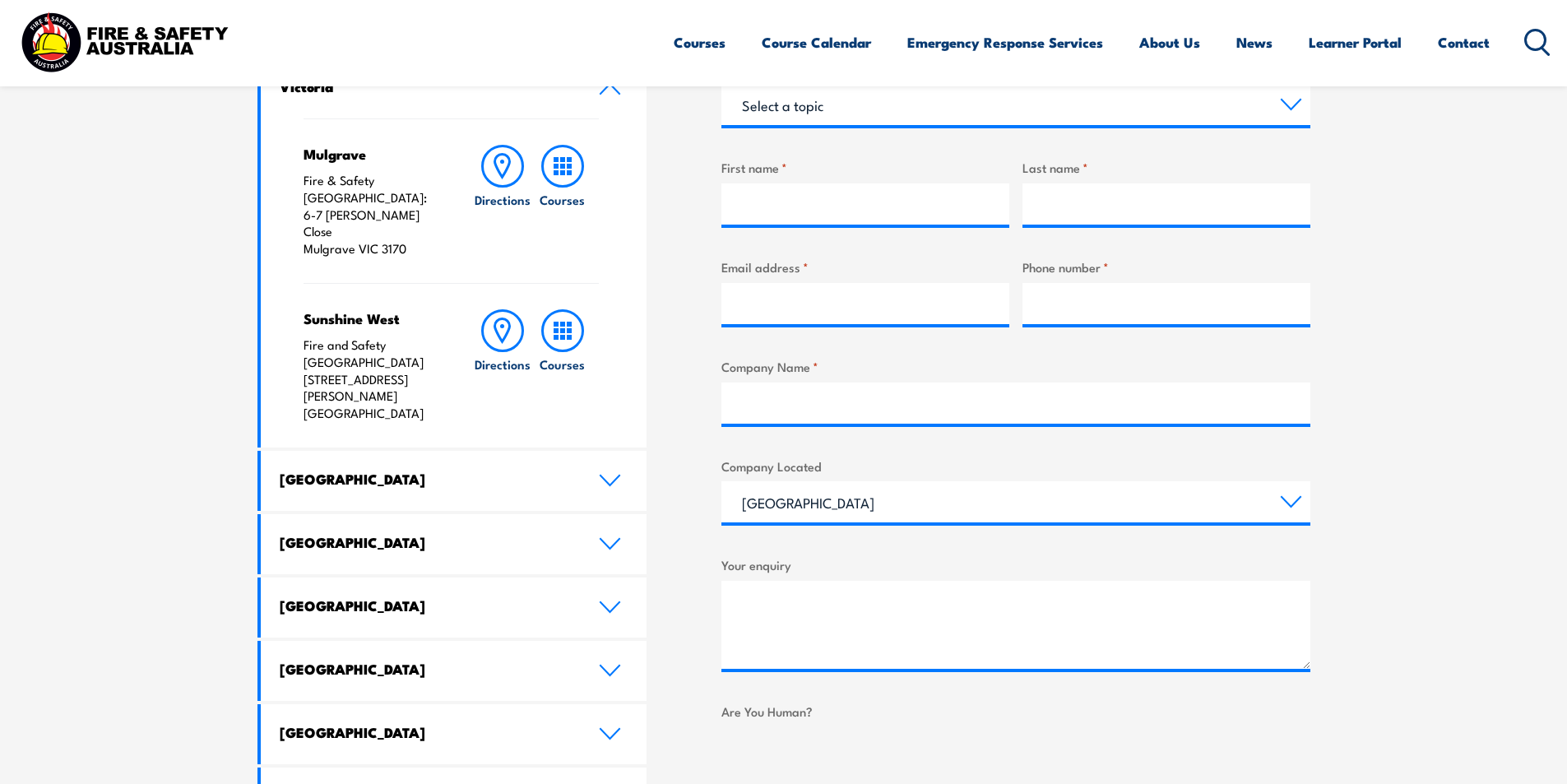
scroll to position [658, 0]
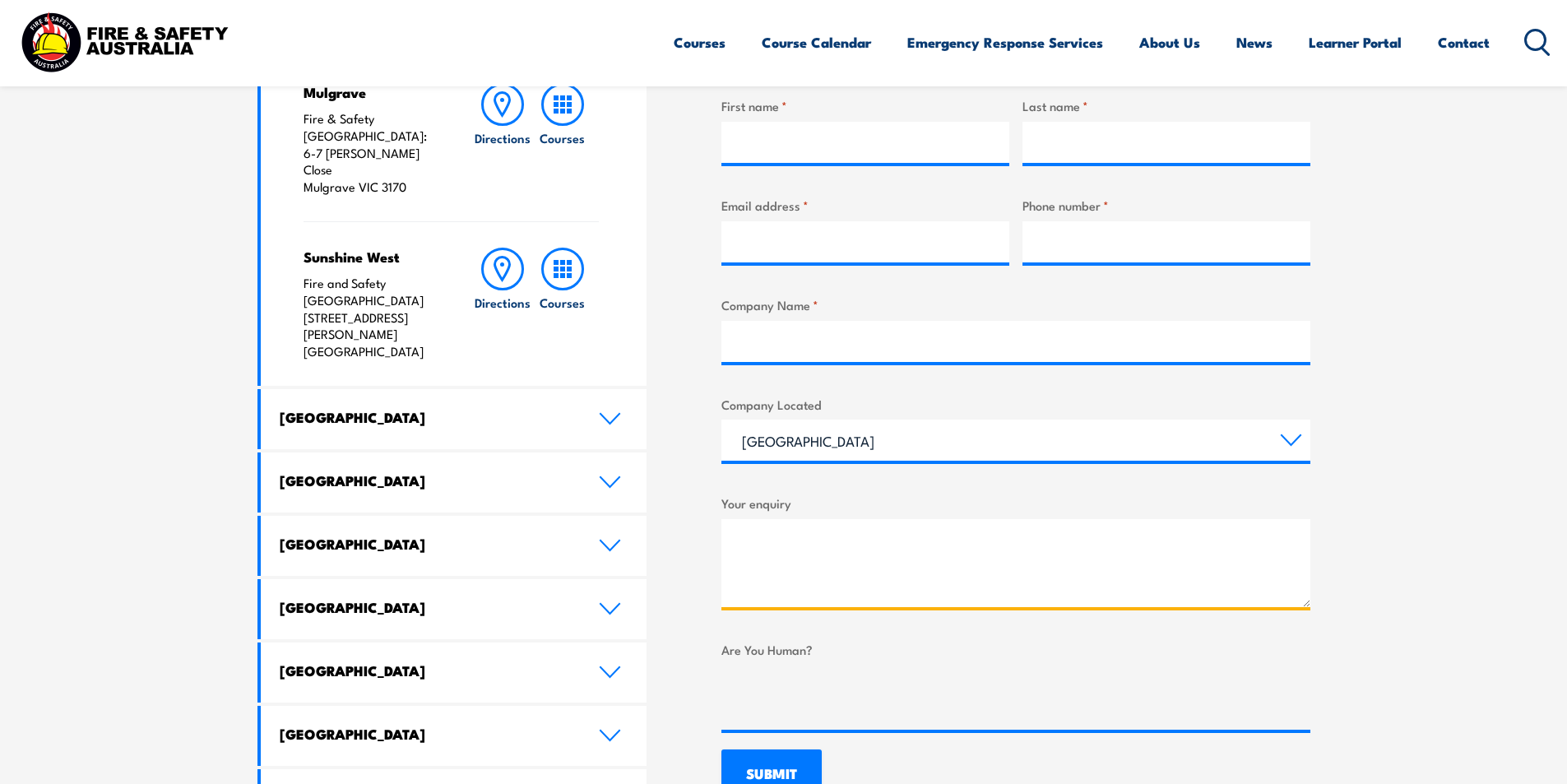
click at [798, 526] on textarea "Your enquiry" at bounding box center [1015, 563] width 589 height 88
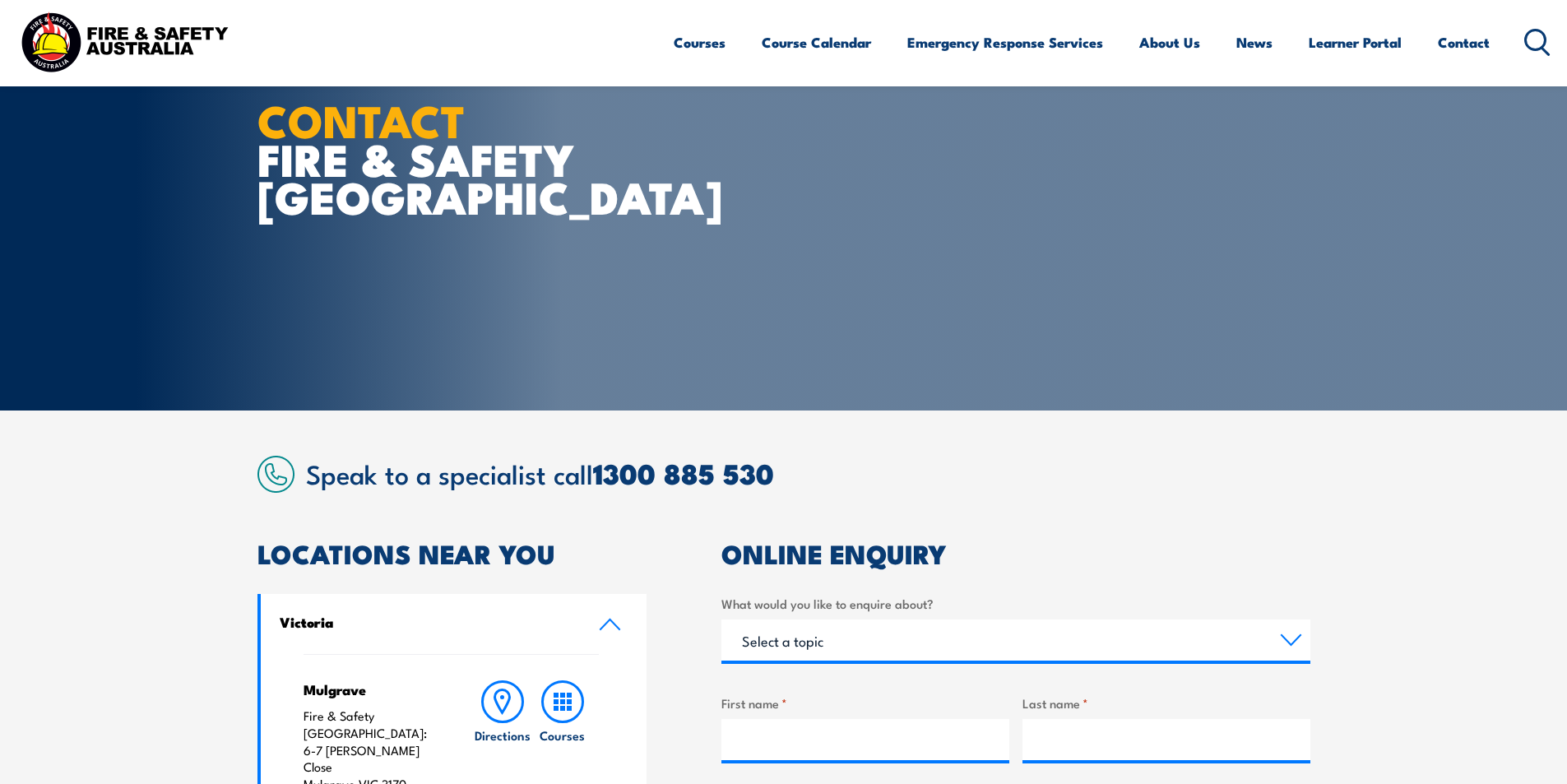
scroll to position [0, 0]
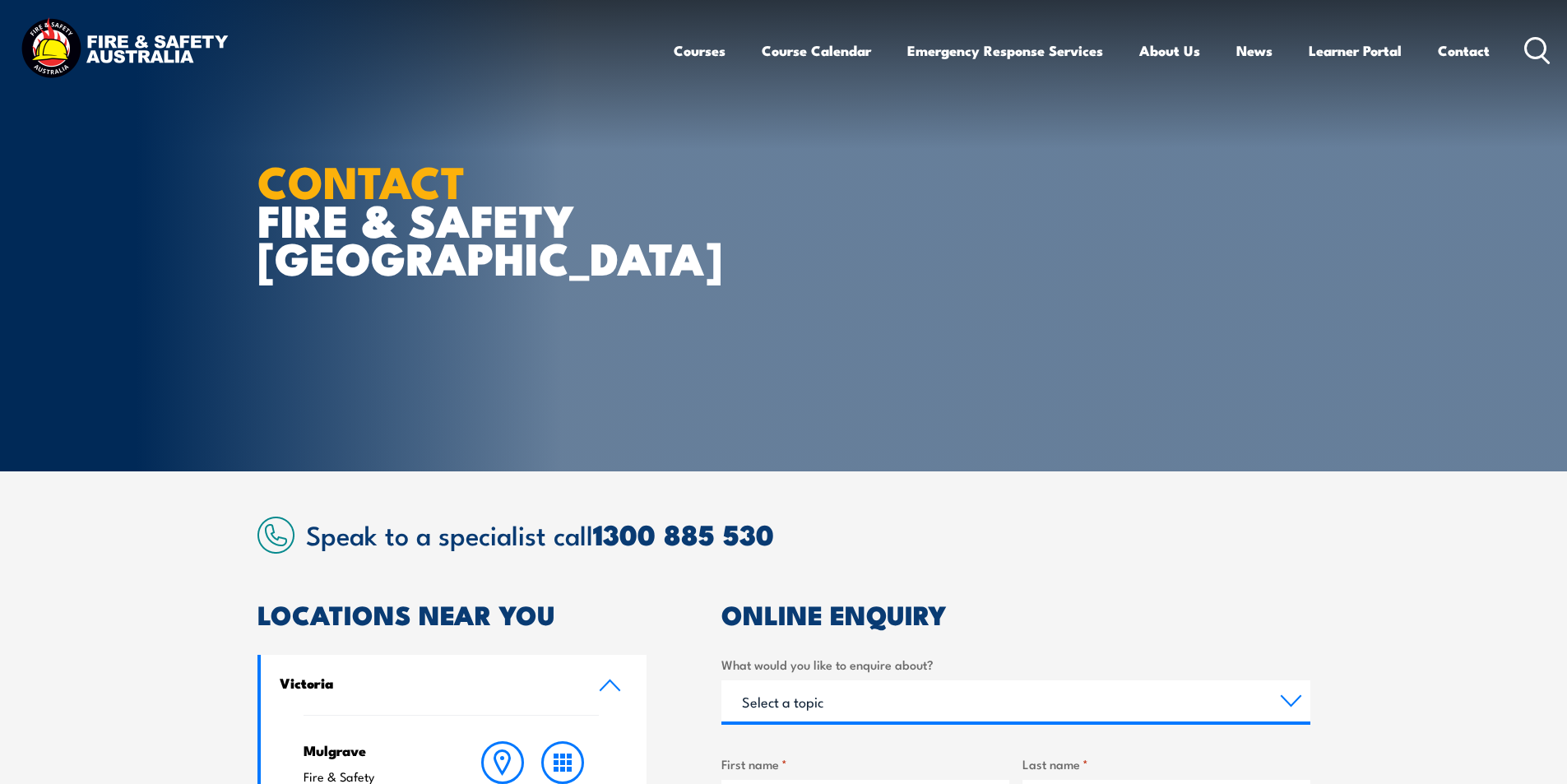
click at [1533, 45] on icon at bounding box center [1537, 50] width 26 height 27
